Goal: Task Accomplishment & Management: Use online tool/utility

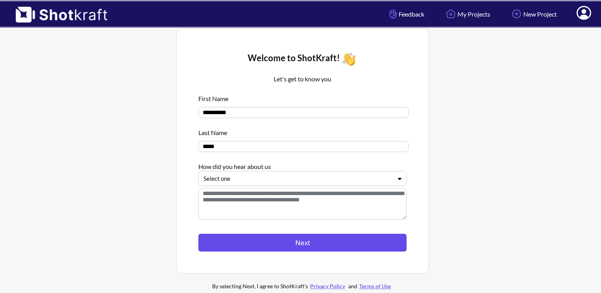
click at [263, 244] on button "Next" at bounding box center [302, 242] width 208 height 18
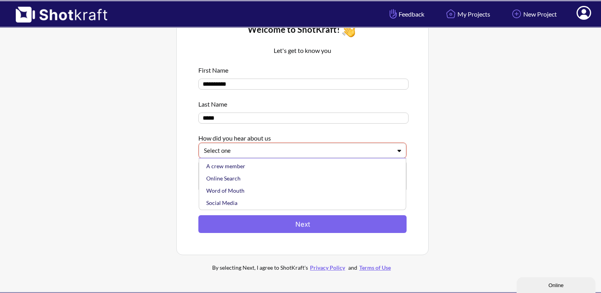
click at [285, 150] on div at bounding box center [298, 150] width 188 height 9
click at [248, 202] on div "Social Media" at bounding box center [304, 202] width 199 height 12
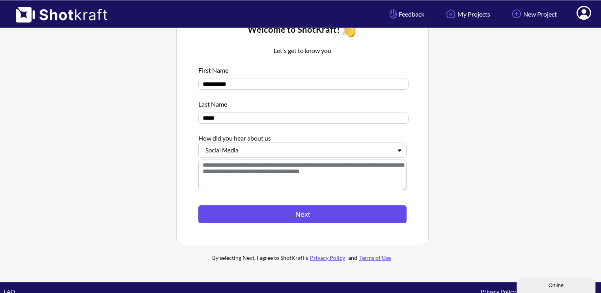
click at [262, 217] on button "Next" at bounding box center [302, 214] width 208 height 18
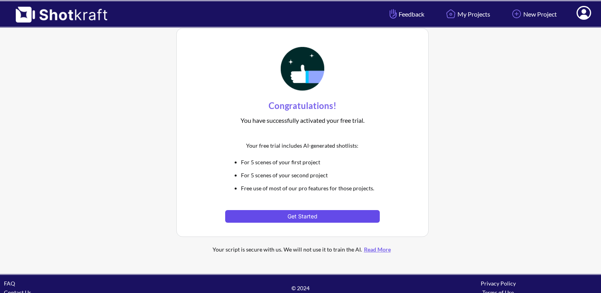
click at [314, 218] on button "Get Started" at bounding box center [302, 216] width 154 height 13
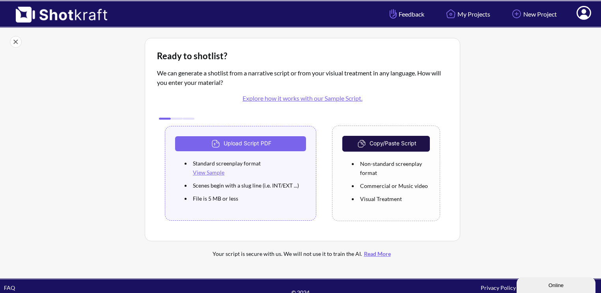
click at [389, 141] on button "Copy/Paste Script" at bounding box center [386, 144] width 88 height 16
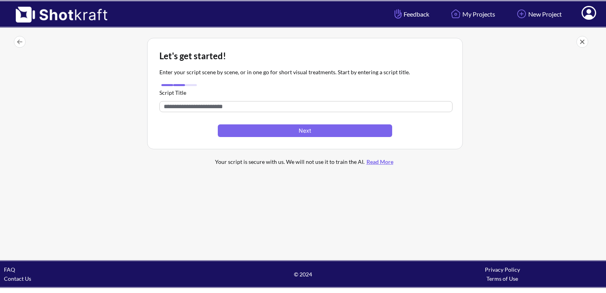
click at [288, 97] on span at bounding box center [304, 106] width 291 height 19
click at [245, 106] on input "text" at bounding box center [305, 106] width 293 height 11
type input "*"
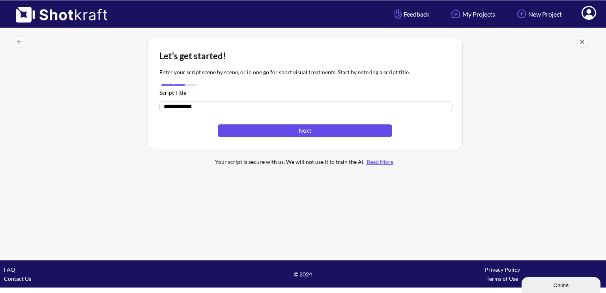
type input "**********"
click at [308, 133] on button "Next" at bounding box center [305, 130] width 174 height 13
click at [286, 128] on button "Next" at bounding box center [305, 130] width 174 height 13
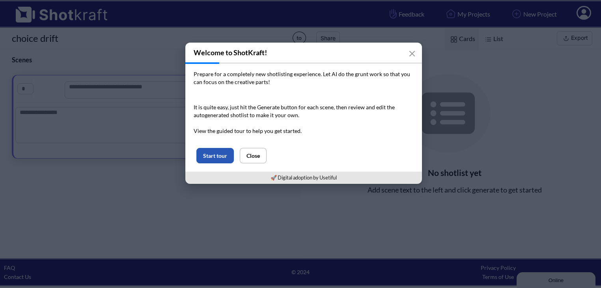
click at [225, 151] on button "Start tour" at bounding box center [214, 155] width 37 height 15
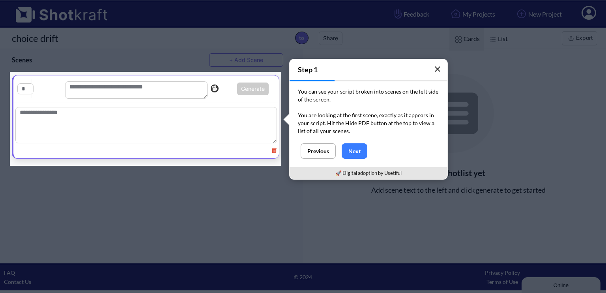
click at [435, 69] on icon "button" at bounding box center [437, 69] width 6 height 6
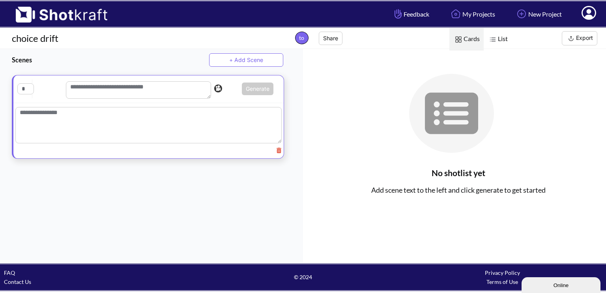
click at [38, 101] on div "Generate This is a pro feature. You are using it for free." at bounding box center [148, 89] width 270 height 28
click at [54, 119] on textarea at bounding box center [148, 125] width 266 height 36
paste textarea "**********"
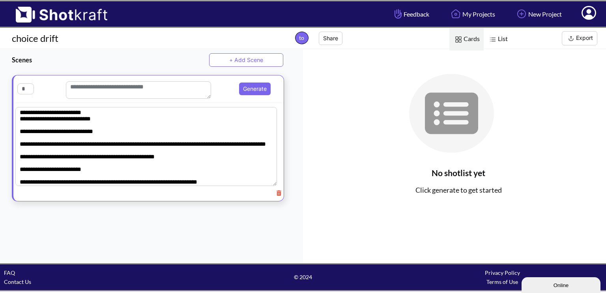
scroll to position [802, 0]
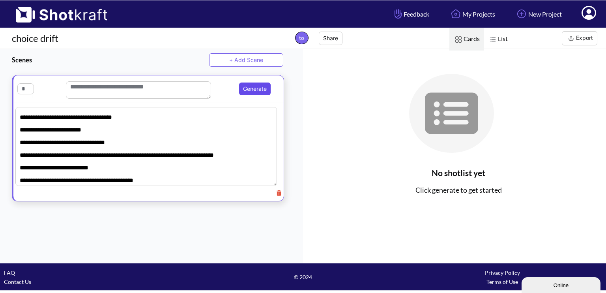
type textarea "**********"
click at [240, 86] on button "Generate" at bounding box center [255, 88] width 32 height 13
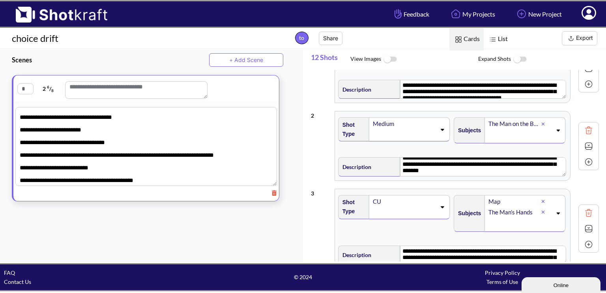
scroll to position [0, 0]
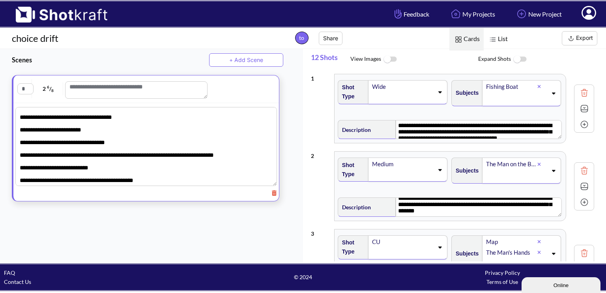
click at [388, 60] on img at bounding box center [390, 59] width 18 height 17
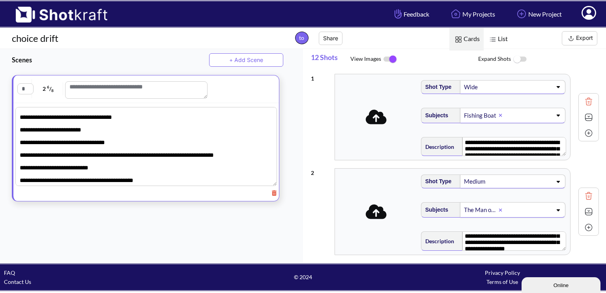
scroll to position [22, 0]
click at [377, 116] on icon at bounding box center [375, 116] width 21 height 17
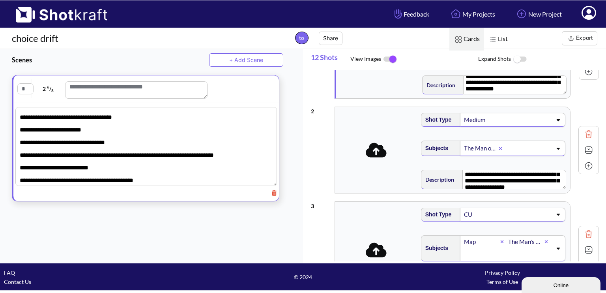
scroll to position [0, 0]
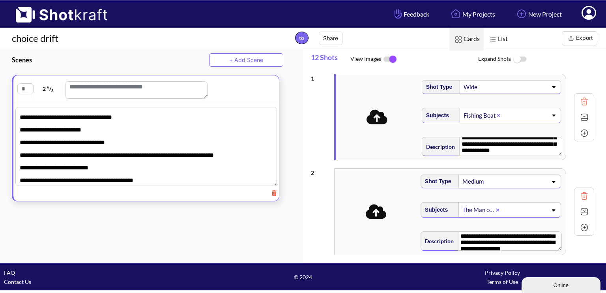
click at [516, 60] on img at bounding box center [520, 59] width 18 height 17
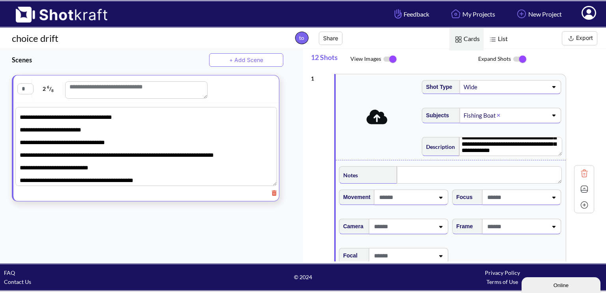
click at [516, 60] on img at bounding box center [520, 59] width 18 height 17
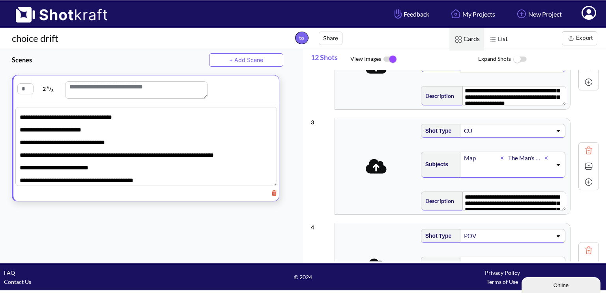
scroll to position [150, 0]
